Goal: Task Accomplishment & Management: Manage account settings

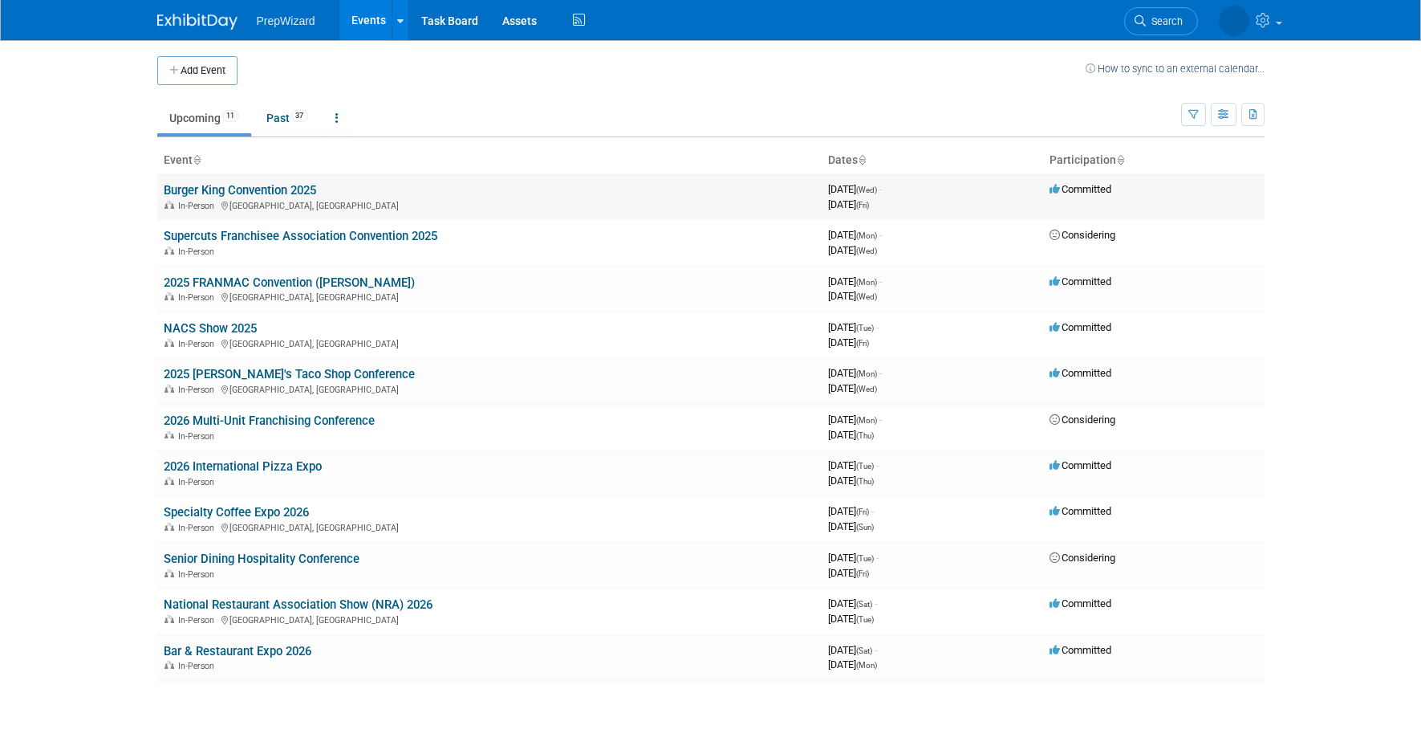
click at [309, 191] on link "Burger King Convention 2025" at bounding box center [240, 190] width 152 height 14
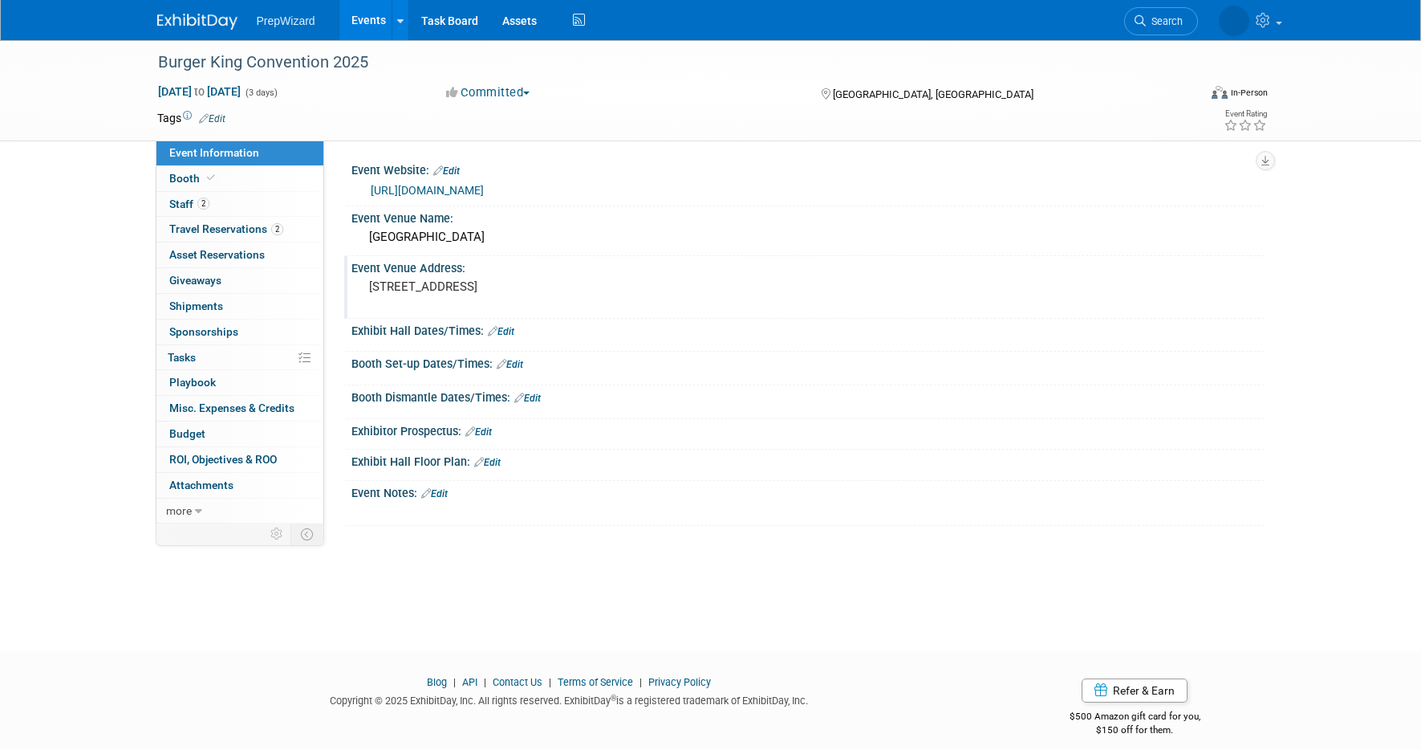
drag, startPoint x: 545, startPoint y: 289, endPoint x: 356, endPoint y: 291, distance: 188.6
click at [356, 291] on div "[STREET_ADDRESS]" at bounding box center [541, 294] width 380 height 39
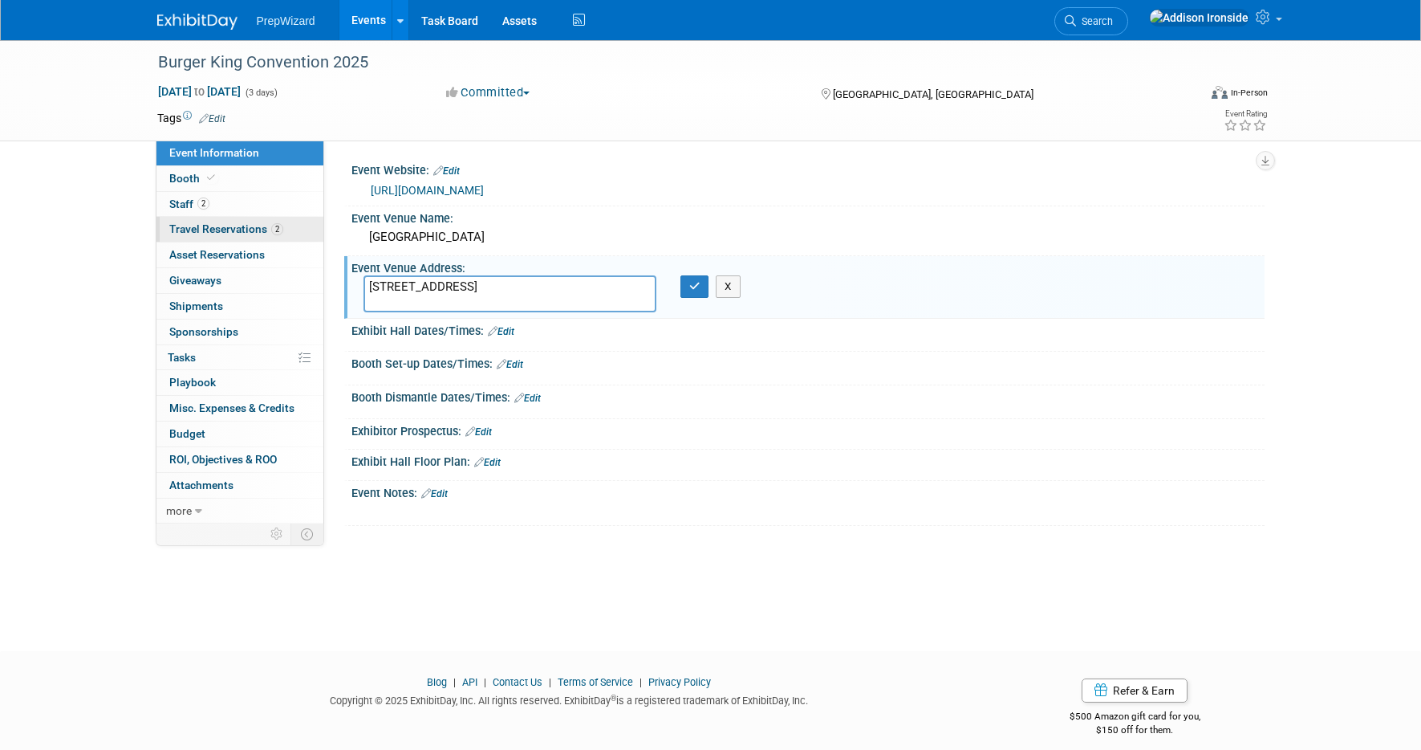
click at [185, 228] on span "Travel Reservations 2" at bounding box center [226, 228] width 114 height 13
